Goal: Task Accomplishment & Management: Use online tool/utility

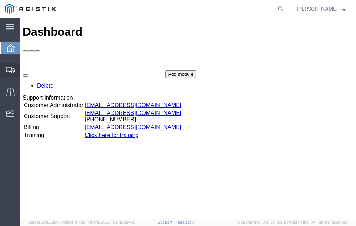
click at [0, 0] on span "Shipment Manager" at bounding box center [0, 0] width 0 height 0
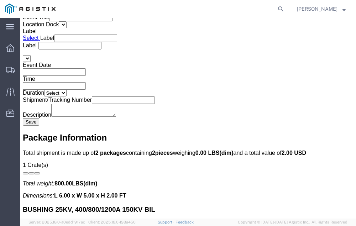
scroll to position [1265, 0]
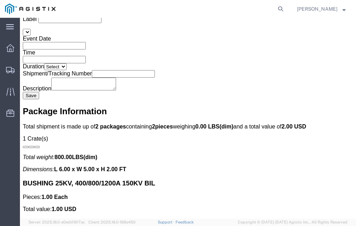
click link "Confirm"
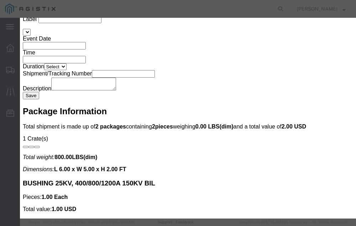
click input "checkbox"
checkbox input "true"
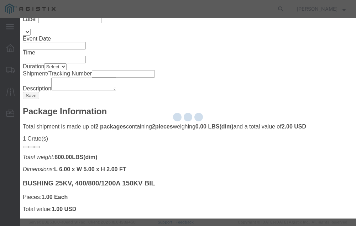
type input "[PERSON_NAME]"
type input "[PHONE_NUMBER]"
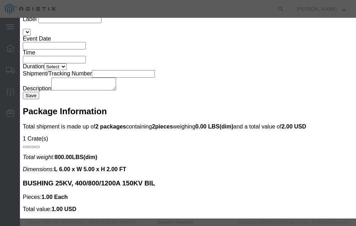
click input "text"
type input "56715331"
click button "Submit"
click button "Close"
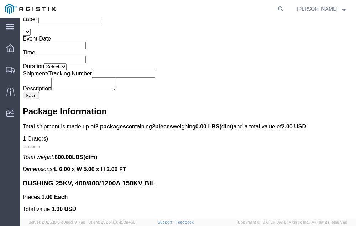
click link "Confirm"
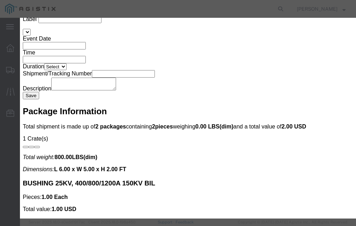
click input "checkbox"
checkbox input "true"
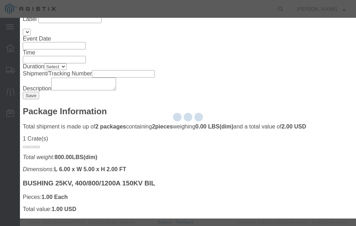
type input "[PERSON_NAME]"
type input "[PHONE_NUMBER]"
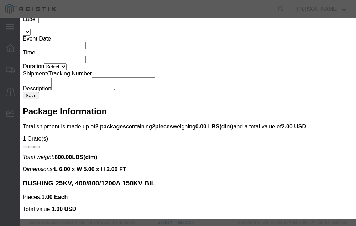
click input "text"
type input "56734792"
click button "Submit"
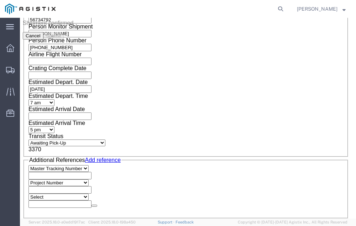
scroll to position [0, 0]
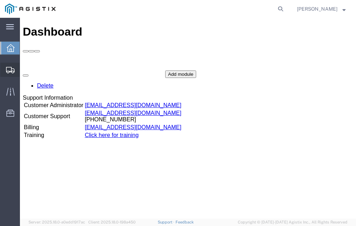
click at [0, 0] on span "Shipment Manager" at bounding box center [0, 0] width 0 height 0
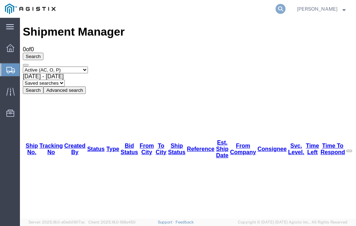
click at [286, 6] on icon at bounding box center [281, 9] width 10 height 10
type input "56715331"
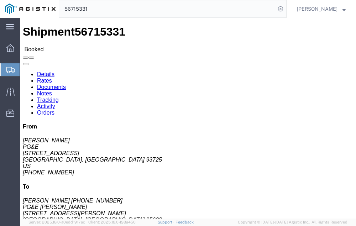
click link "Tracking"
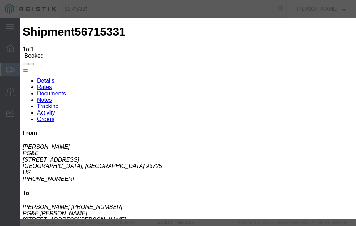
type input "[DATE]"
type input "1:00 PM"
select select "DELIVRED"
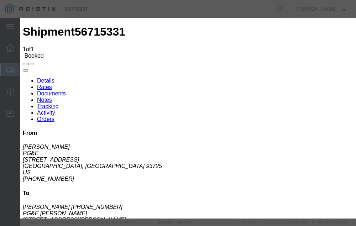
scroll to position [42, 0]
type input "[DATE]"
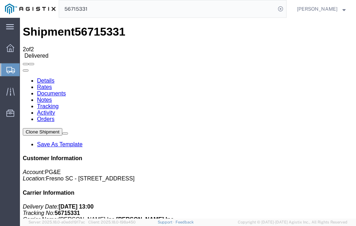
click at [105, 7] on input "56715331" at bounding box center [167, 8] width 217 height 17
type input "56715356"
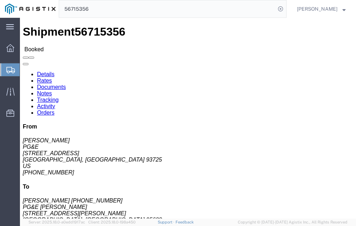
click link "Tracking"
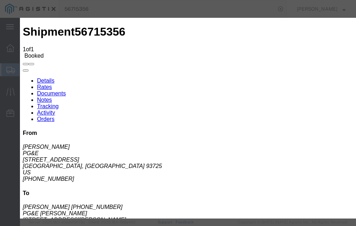
type input "[DATE]"
type input "1:00 PM"
select select "DELIVRED"
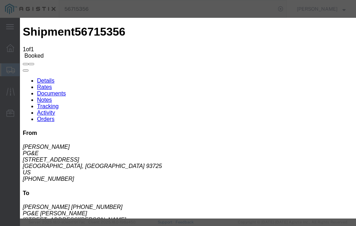
type input "[DATE]"
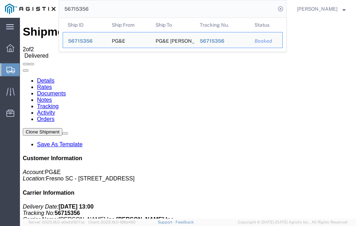
click at [106, 8] on input "56715356" at bounding box center [167, 8] width 217 height 17
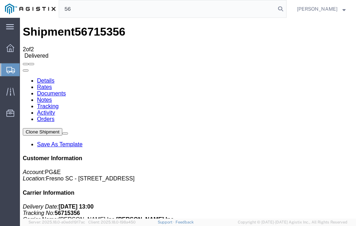
type input "5"
